Goal: Check status: Check status

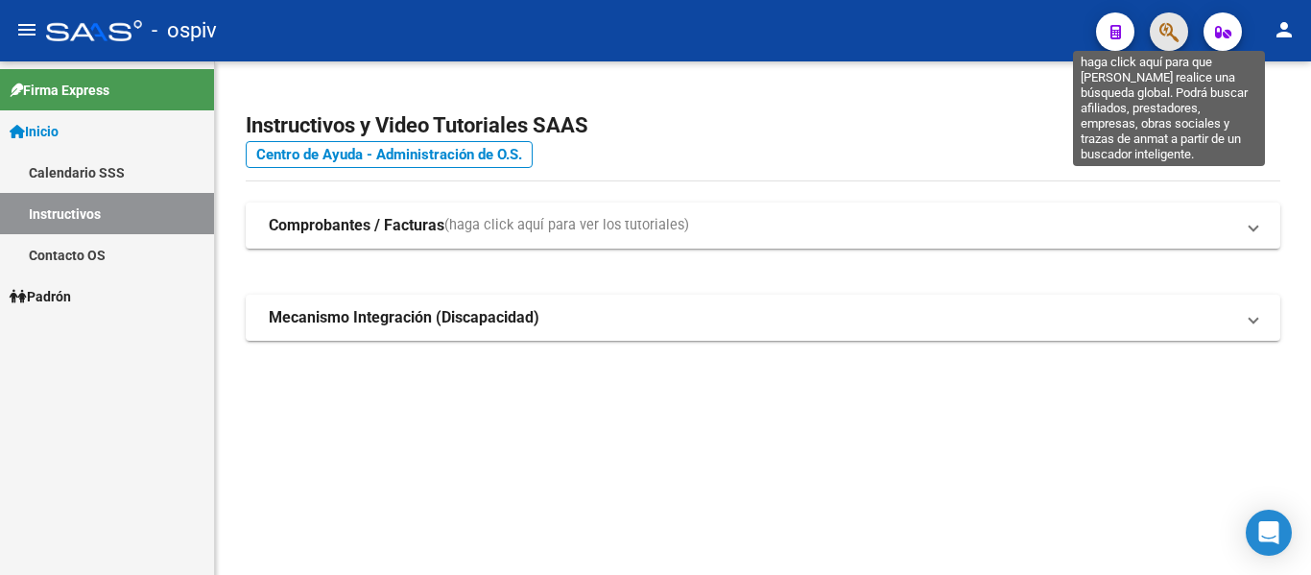
click at [1166, 30] on icon "button" at bounding box center [1169, 32] width 19 height 22
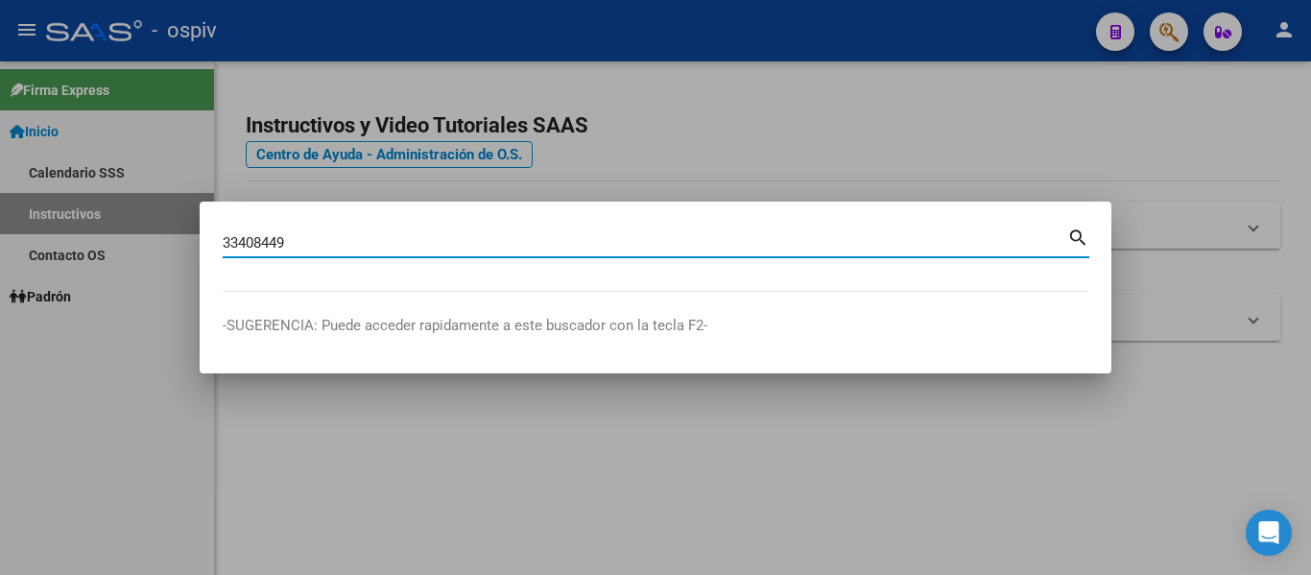
type input "33408449"
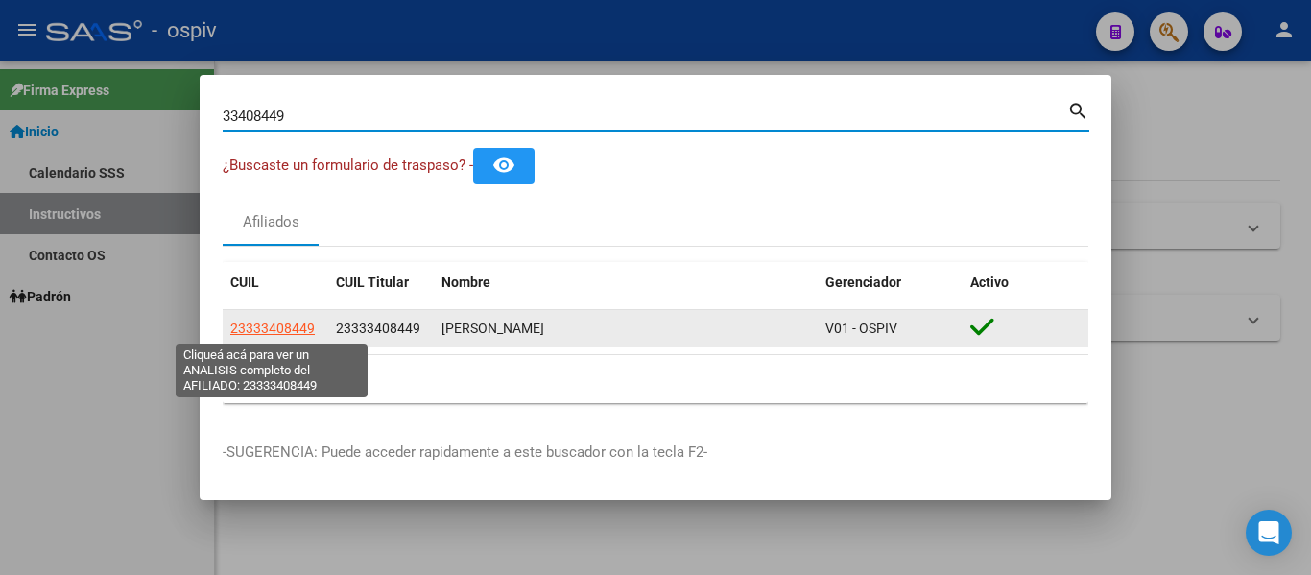
click at [308, 326] on span "23333408449" at bounding box center [272, 328] width 84 height 15
type textarea "23333408449"
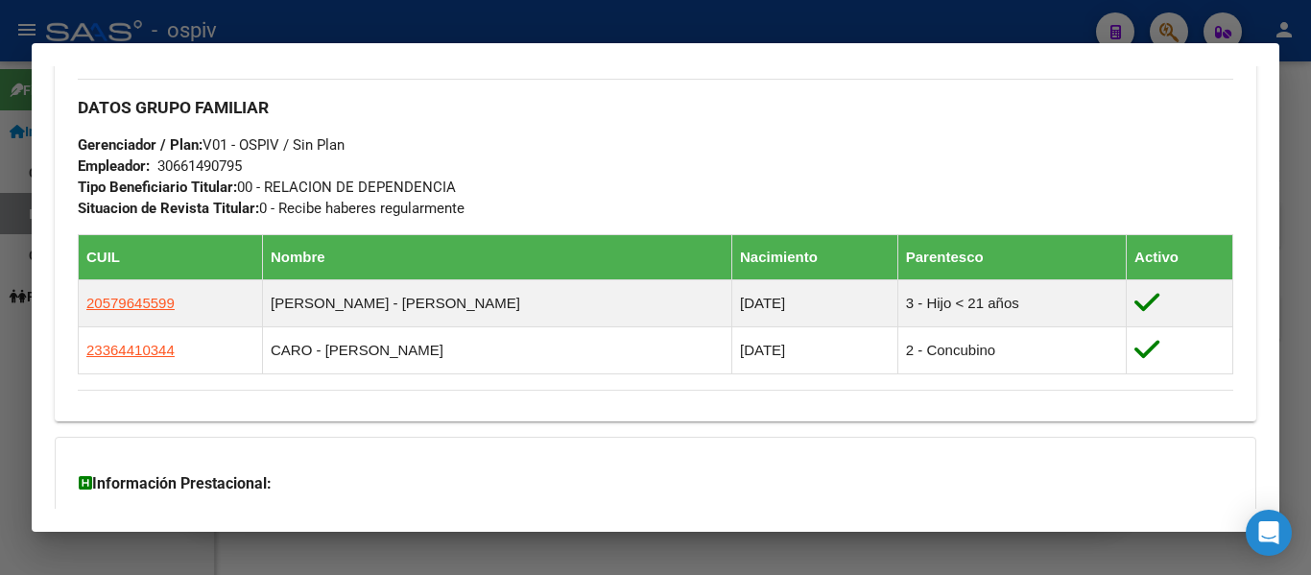
scroll to position [960, 0]
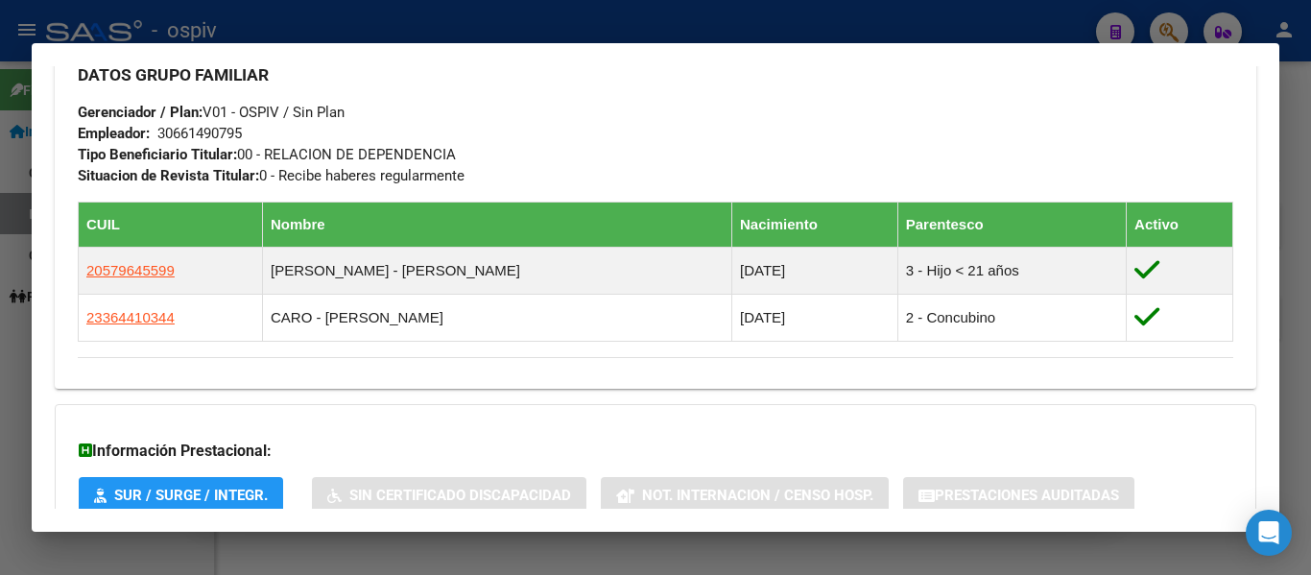
click at [687, 48] on mat-dialog-container "Análisis Afiliado - CUIL: 23333408449 DATOS PADRÓN ÁGIL: [PERSON_NAME] | ACTIVO…" at bounding box center [656, 287] width 1248 height 489
click at [433, 30] on div at bounding box center [655, 287] width 1311 height 575
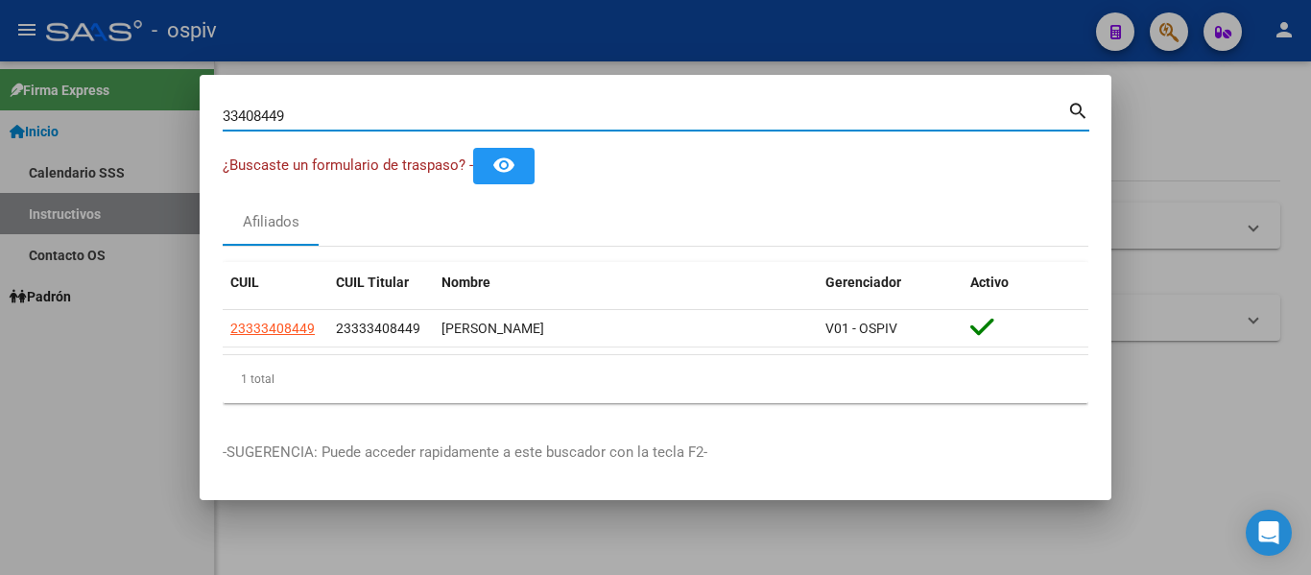
click at [676, 115] on input "33408449" at bounding box center [645, 116] width 845 height 17
type input "3"
type input "53803421"
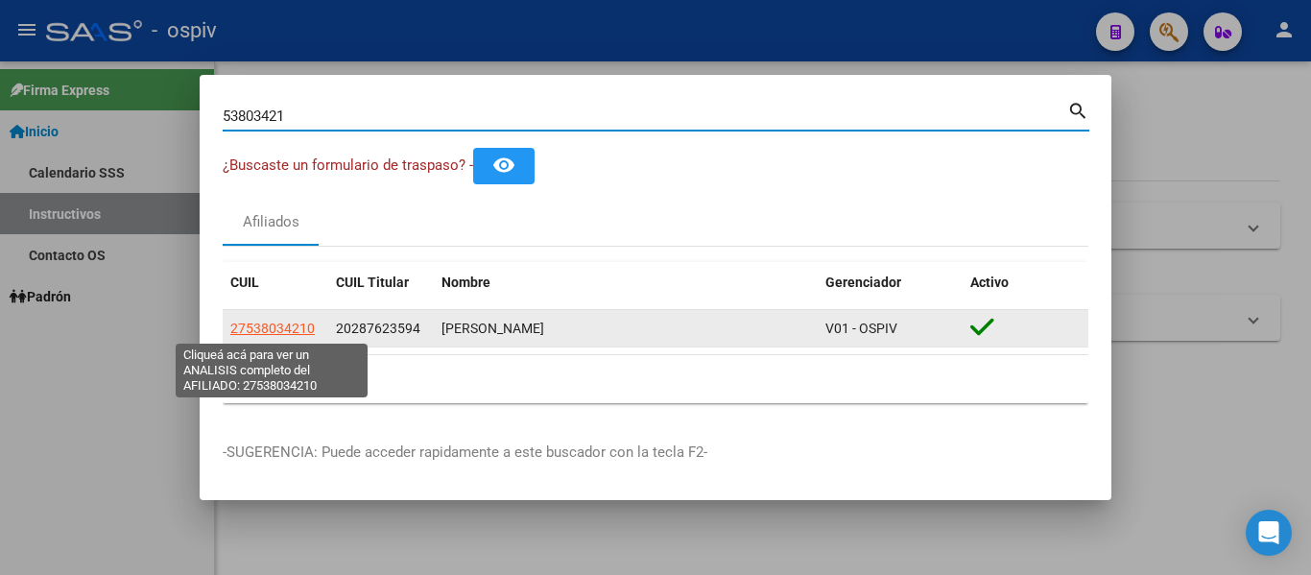
click at [287, 332] on span "27538034210" at bounding box center [272, 328] width 84 height 15
type textarea "27538034210"
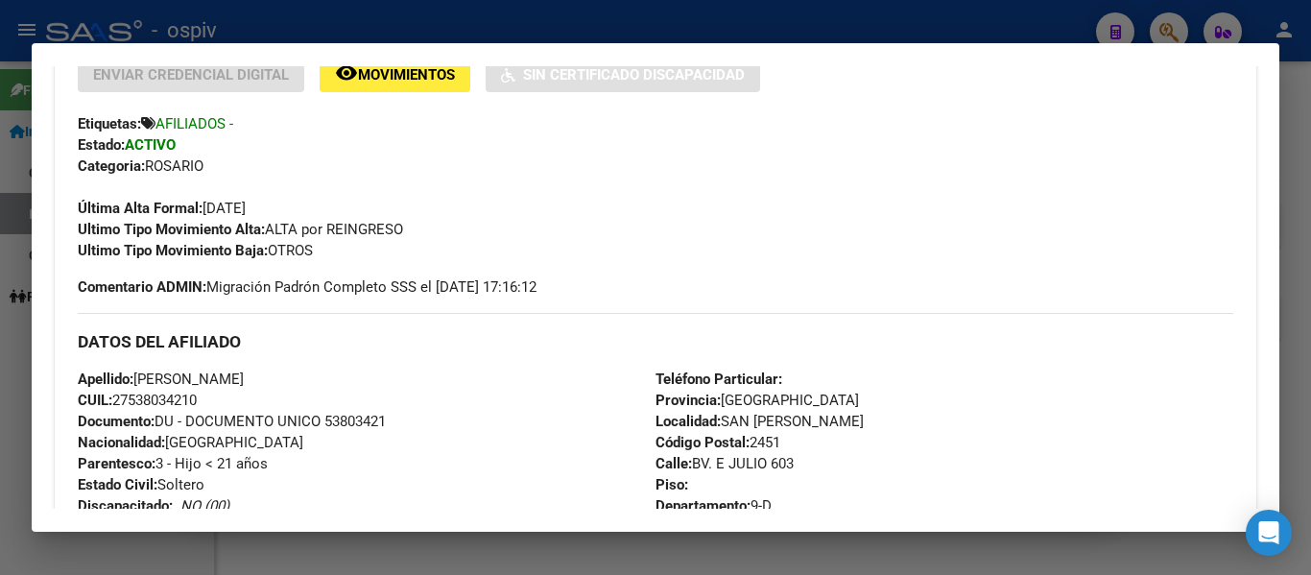
scroll to position [288, 0]
